Goal: Obtain resource: Download file/media

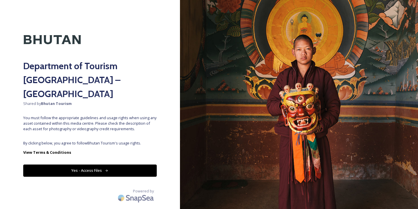
click at [101, 164] on button "Yes - Access Files" at bounding box center [90, 170] width 134 height 12
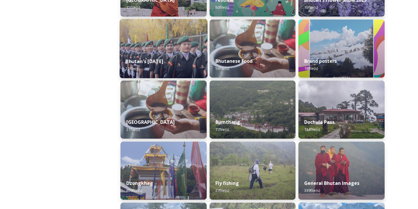
scroll to position [135, 0]
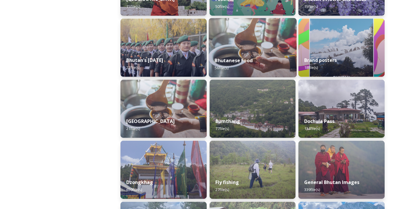
click at [241, 61] on strong "Bhutanese Food" at bounding box center [234, 60] width 38 height 6
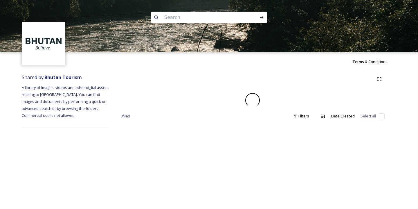
scroll to position [0, 0]
click at [241, 61] on div "Terms & Conditions" at bounding box center [209, 61] width 418 height 19
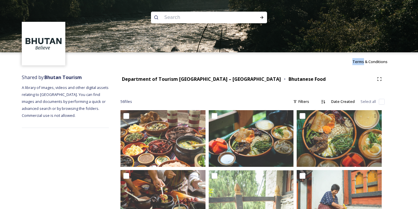
scroll to position [0, 0]
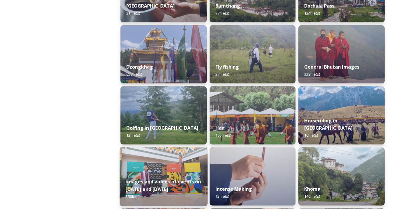
scroll to position [250, 0]
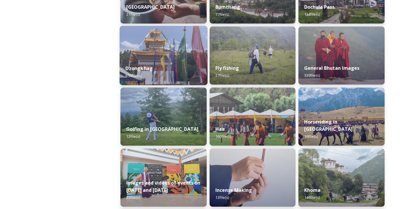
click at [152, 71] on div "Dzongkhag 650 file(s)" at bounding box center [164, 72] width 88 height 26
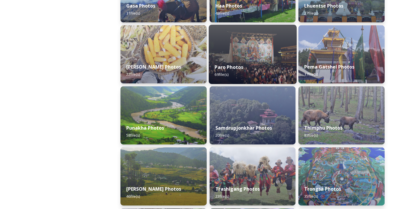
scroll to position [188, 0]
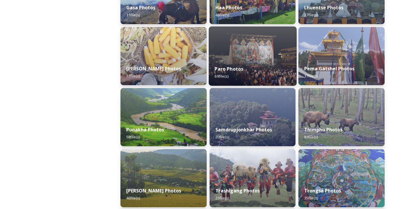
click at [247, 70] on div "Paro Photos 69 file(s)" at bounding box center [253, 72] width 88 height 26
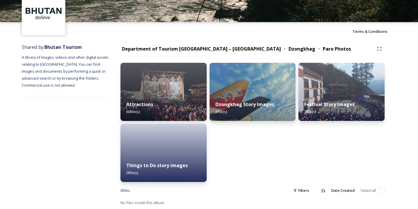
scroll to position [30, 0]
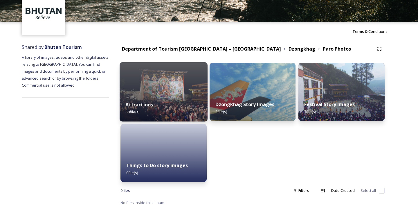
click at [140, 104] on strong "Attractions" at bounding box center [140, 104] width 28 height 6
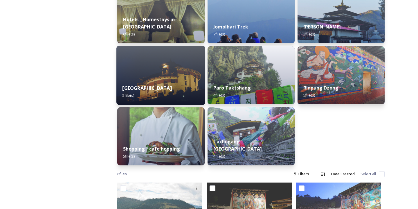
scroll to position [184, 0]
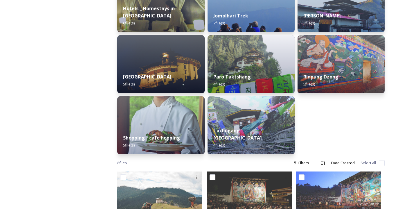
click at [346, 85] on div "Rinpung Dzong 5 file(s)" at bounding box center [341, 80] width 87 height 26
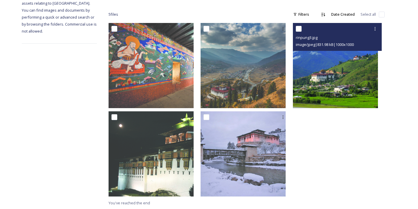
scroll to position [91, 0]
click at [335, 81] on img at bounding box center [335, 65] width 85 height 85
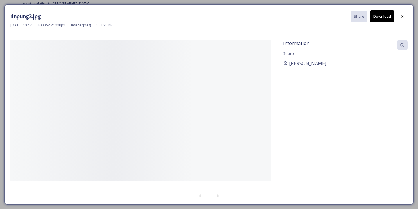
click at [335, 81] on div "Information Source [PERSON_NAME]" at bounding box center [335, 118] width 117 height 157
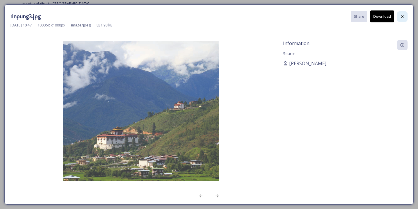
click at [405, 17] on div at bounding box center [403, 16] width 10 height 10
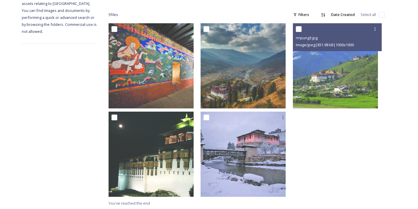
click at [405, 17] on div "Shared by: Bhutan Tourism A library of images, videos and other digital assets …" at bounding box center [209, 95] width 418 height 230
